Goal: Information Seeking & Learning: Learn about a topic

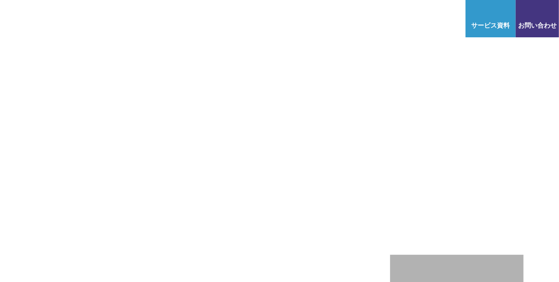
click at [316, 153] on h1 "AWS ジャーニーの 成功を実現" at bounding box center [213, 195] width 354 height 133
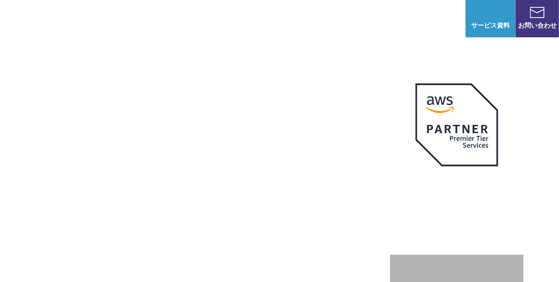
click at [221, 144] on div "AWSの導入からコスト削減、 構成・運用の最適化からデータ活用まで 規模や業種業態を問わない マネージドサービスで AWS ジャーニーの 成功を実現" at bounding box center [213, 207] width 354 height 254
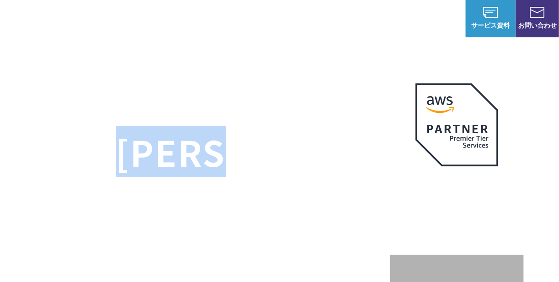
click at [221, 144] on div "AWSの導入からコスト削減、 構成・運用の最適化からデータ活用まで 規模や業種業態を問わない マネージドサービスで AWS ジャーニーの 成功を実現" at bounding box center [213, 207] width 354 height 254
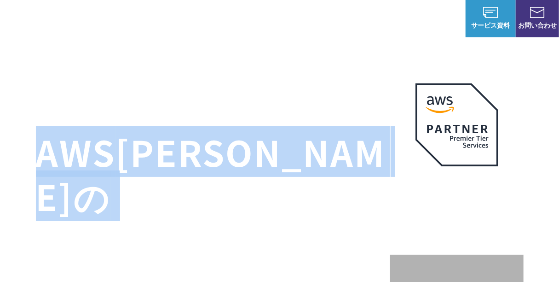
click at [221, 144] on div "AWSの導入からコスト削減、 構成・運用の最適化からデータ活用まで 規模や業種業態を問わない マネージドサービスで AWS ジャーニーの 成功を実現" at bounding box center [213, 207] width 354 height 254
click at [334, 120] on p "AWSの導入からコスト削減、 構成・運用の最適化からデータ活用まで 規模や業種業態を問わない マネージドサービスで" at bounding box center [213, 100] width 354 height 40
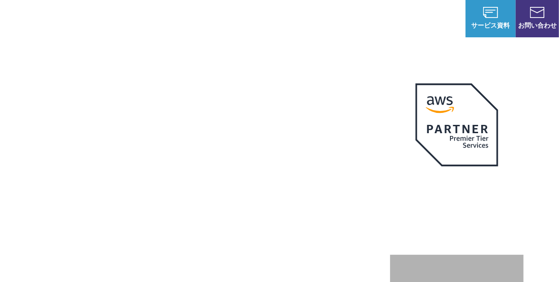
click at [316, 120] on p "AWSの導入からコスト削減、 構成・運用の最適化からデータ活用まで 規模や業種業態を問わない マネージドサービスで" at bounding box center [213, 100] width 354 height 40
click at [317, 120] on p "AWSの導入からコスト削減、 構成・運用の最適化からデータ活用まで 規模や業種業態を問わない マネージドサービスで" at bounding box center [213, 100] width 354 height 40
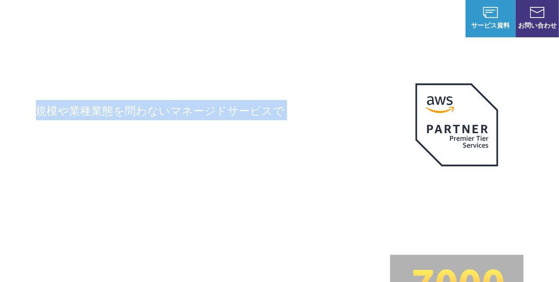
click at [317, 120] on p "AWSの導入からコスト削減、 構成・運用の最適化からデータ活用まで 規模や業種業態を問わない マネージドサービスで" at bounding box center [213, 100] width 354 height 40
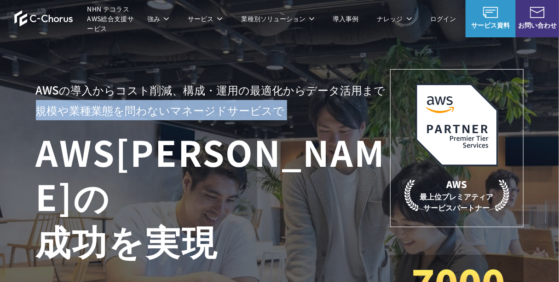
click at [317, 120] on p "AWSの導入からコスト削減、 構成・運用の最適化からデータ活用まで 規模や業種業態を問わない マネージドサービスで" at bounding box center [213, 100] width 354 height 40
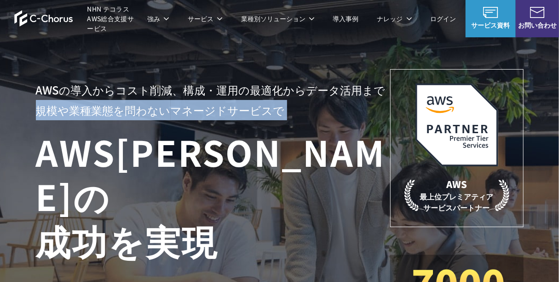
click at [317, 120] on p "AWSの導入からコスト削減、 構成・運用の最適化からデータ活用まで 規模や業種業態を問わない マネージドサービスで" at bounding box center [213, 100] width 354 height 40
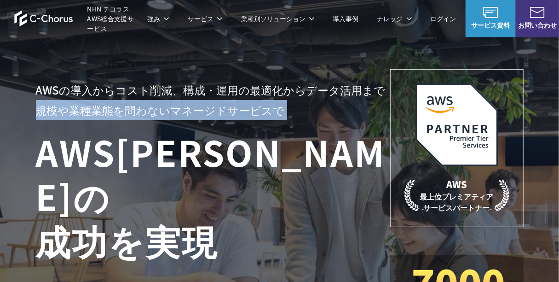
click at [317, 120] on p "AWSの導入からコスト削減、 構成・運用の最適化からデータ活用まで 規模や業種業態を問わない マネージドサービスで" at bounding box center [213, 100] width 354 height 40
click at [315, 120] on p "AWSの導入からコスト削減、 構成・運用の最適化からデータ活用まで 規模や業種業態を問わない マネージドサービスで" at bounding box center [213, 100] width 354 height 40
click at [317, 120] on p "AWSの導入からコスト削減、 構成・運用の最適化からデータ活用まで 規模や業種業態を問わない マネージドサービスで" at bounding box center [213, 100] width 354 height 40
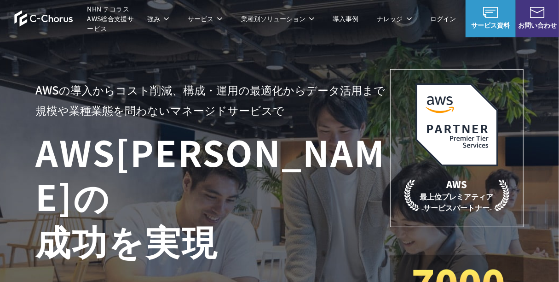
click at [317, 120] on p "AWSの導入からコスト削減、 構成・運用の最適化からデータ活用まで 規模や業種業態を問わない マネージドサービスで" at bounding box center [213, 100] width 354 height 40
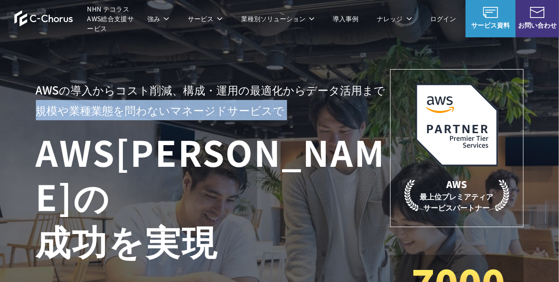
click at [318, 120] on p "AWSの導入からコスト削減、 構成・運用の最適化からデータ活用まで 規模や業種業態を問わない マネージドサービスで" at bounding box center [213, 100] width 354 height 40
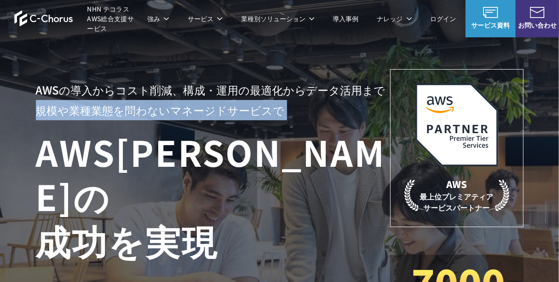
click at [318, 120] on p "AWSの導入からコスト削減、 構成・運用の最適化からデータ活用まで 規模や業種業態を問わない マネージドサービスで" at bounding box center [213, 100] width 354 height 40
drag, startPoint x: 318, startPoint y: 122, endPoint x: 322, endPoint y: 119, distance: 5.2
click at [322, 119] on p "AWSの導入からコスト削減、 構成・運用の最適化からデータ活用まで 規模や業種業態を問わない マネージドサービスで" at bounding box center [213, 100] width 354 height 40
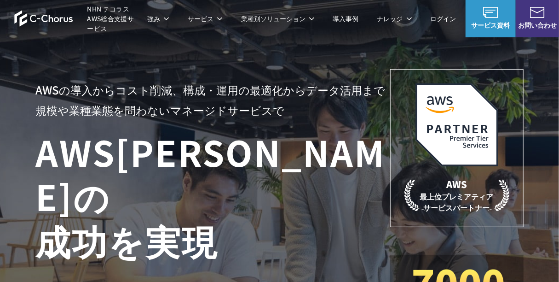
click at [324, 116] on p "AWSの導入からコスト削減、 構成・運用の最適化からデータ活用まで 規模や業種業態を問わない マネージドサービスで" at bounding box center [213, 100] width 354 height 40
click at [295, 120] on p "AWSの導入からコスト削減、 構成・運用の最適化からデータ活用まで 規模や業種業態を問わない マネージドサービスで" at bounding box center [213, 100] width 354 height 40
click at [296, 120] on p "AWSの導入からコスト削減、 構成・運用の最適化からデータ活用まで 規模や業種業態を問わない マネージドサービスで" at bounding box center [213, 100] width 354 height 40
click at [184, 146] on div "AWSの導入からコスト削減、 構成・運用の最適化からデータ活用まで 規模や業種業態を問わない マネージドサービスで AWS ジャーニーの 成功を実現" at bounding box center [213, 207] width 354 height 254
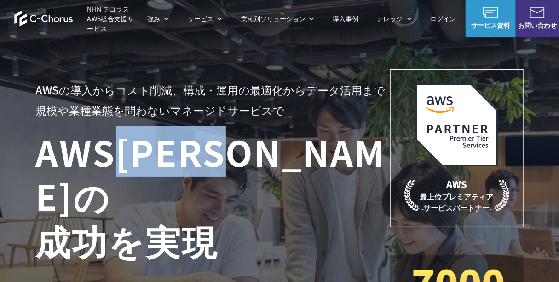
click at [183, 146] on div "AWSの導入からコスト削減、 構成・運用の最適化からデータ活用まで 規模や業種業態を問わない マネージドサービスで AWS ジャーニーの 成功を実現" at bounding box center [213, 207] width 354 height 254
drag, startPoint x: 183, startPoint y: 146, endPoint x: 206, endPoint y: 116, distance: 37.4
click at [188, 120] on p "AWSの導入からコスト削減、 構成・運用の最適化からデータ活用まで 規模や業種業態を問わない マネージドサービスで" at bounding box center [213, 100] width 354 height 40
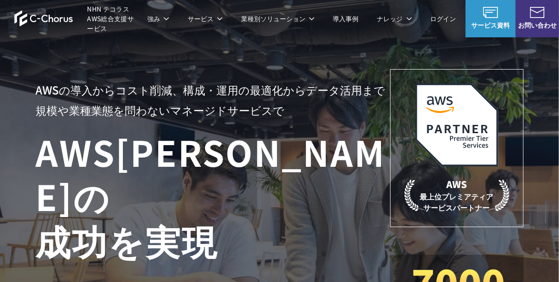
click at [219, 88] on div "AWSの導入からコスト削減、 構成・運用の最適化からデータ活用まで 規模や業種業態を問わない マネージドサービスで AWS ジャーニーの 成功を実現 AWS …" at bounding box center [280, 207] width 488 height 276
click at [221, 89] on div "AWSの導入からコスト削減、 構成・運用の最適化からデータ活用まで 規模や業種業態を問わない マネージドサービスで AWS ジャーニーの 成功を実現 AWS …" at bounding box center [280, 207] width 488 height 276
click at [219, 88] on div "AWSの導入からコスト削減、 構成・運用の最適化からデータ活用まで 規模や業種業態を問わない マネージドサービスで AWS ジャーニーの 成功を実現 AWS …" at bounding box center [280, 207] width 488 height 276
click at [220, 88] on div "AWSの導入からコスト削減、 構成・運用の最適化からデータ活用まで 規模や業種業態を問わない マネージドサービスで AWS ジャーニーの 成功を実現 AWS …" at bounding box center [280, 207] width 488 height 276
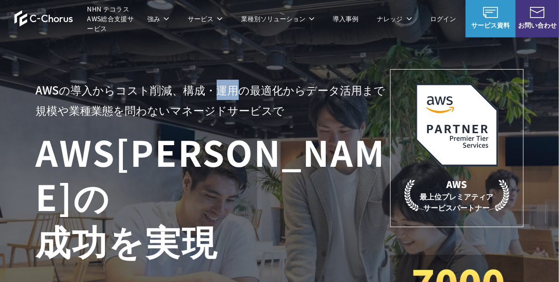
click at [220, 88] on div "AWSの導入からコスト削減、 構成・運用の最適化からデータ活用まで 規模や業種業態を問わない マネージドサービスで AWS ジャーニーの 成功を実現 AWS …" at bounding box center [280, 207] width 488 height 276
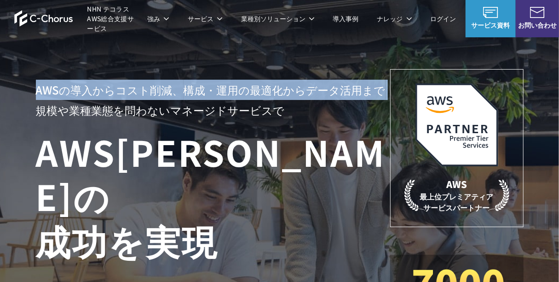
copy p "AWSの導入からコスト削減、 構成・運用の最適化からデータ活用まで"
click at [237, 70] on div "AWSの導入からコスト削減、 構成・運用の最適化からデータ活用まで 規模や業種業態を問わない マネージドサービスで AWS ジャーニーの 成功を実現 AWS …" at bounding box center [280, 207] width 488 height 276
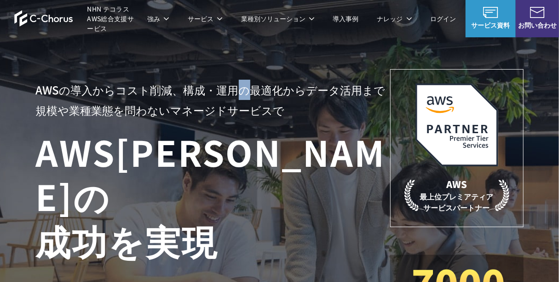
click at [237, 69] on div "AWSの導入からコスト削減、 構成・運用の最適化からデータ活用まで 規模や業種業態を問わない マネージドサービスで AWS ジャーニーの 成功を実現 AWS …" at bounding box center [280, 207] width 488 height 276
click at [236, 70] on div "AWSの導入からコスト削減、 構成・運用の最適化からデータ活用まで 規模や業種業態を問わない マネージドサービスで AWS ジャーニーの 成功を実現 AWS …" at bounding box center [280, 207] width 488 height 276
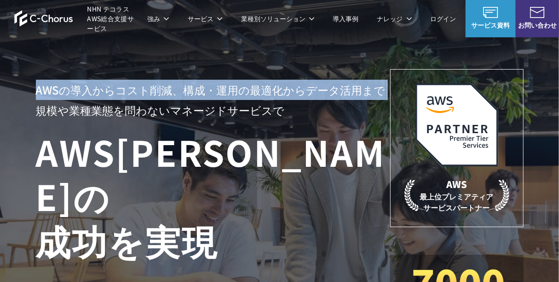
click at [236, 70] on div "AWSの導入からコスト削減、 構成・運用の最適化からデータ活用まで 規模や業種業態を問わない マネージドサービスで AWS ジャーニーの 成功を実現 AWS …" at bounding box center [280, 207] width 488 height 276
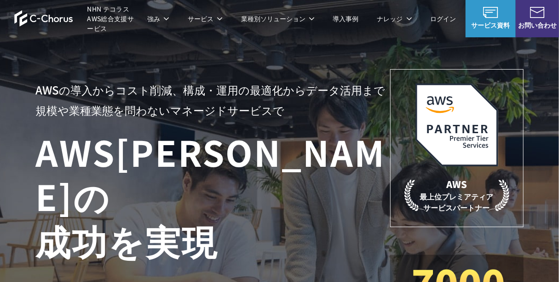
drag, startPoint x: 300, startPoint y: 77, endPoint x: 312, endPoint y: 79, distance: 11.6
click at [310, 79] on div "AWSの導入からコスト削減、 構成・運用の最適化からデータ活用まで 規模や業種業態を問わない マネージドサービスで AWS ジャーニーの 成功を実現 AWS …" at bounding box center [280, 207] width 488 height 276
drag, startPoint x: 318, startPoint y: 245, endPoint x: 334, endPoint y: 248, distance: 15.6
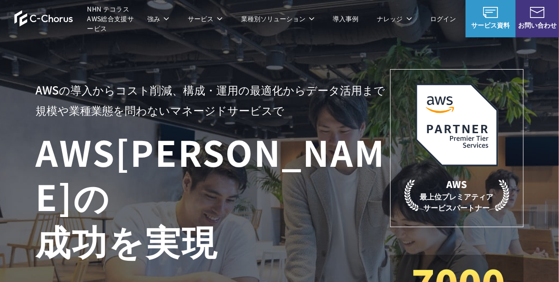
drag, startPoint x: 334, startPoint y: 249, endPoint x: 265, endPoint y: 224, distance: 73.8
click at [265, 224] on h1 "AWS ジャーニーの 成功を実現" at bounding box center [213, 195] width 354 height 133
